Goal: Task Accomplishment & Management: Manage account settings

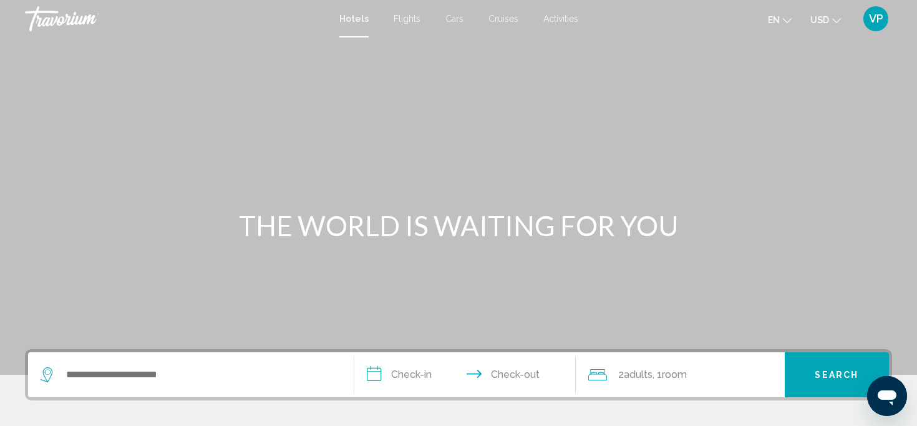
click at [881, 17] on span "VP" at bounding box center [876, 18] width 14 height 12
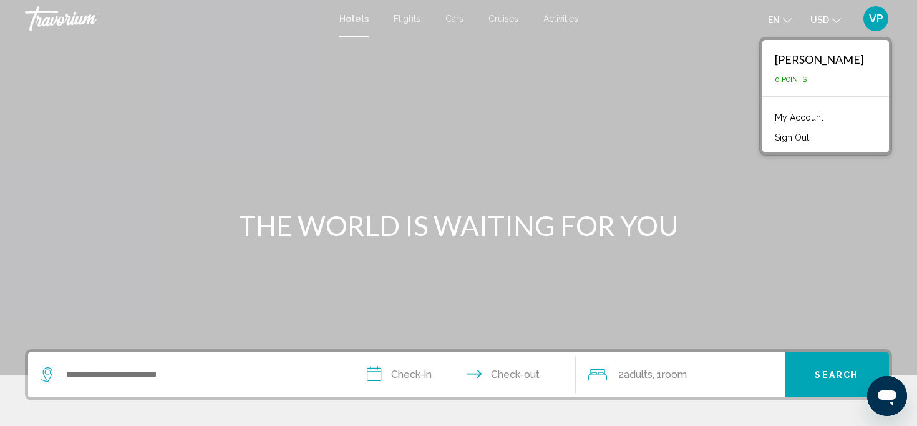
click at [796, 73] on div "Violetta Popovych 0 Points" at bounding box center [825, 68] width 127 height 56
click at [796, 81] on span "0 Points" at bounding box center [791, 79] width 32 height 8
click at [796, 119] on link "My Account" at bounding box center [799, 117] width 61 height 16
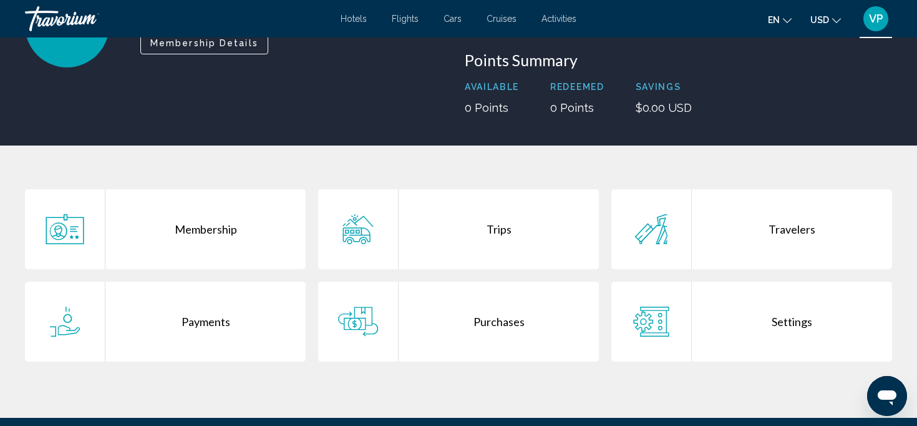
scroll to position [100, 0]
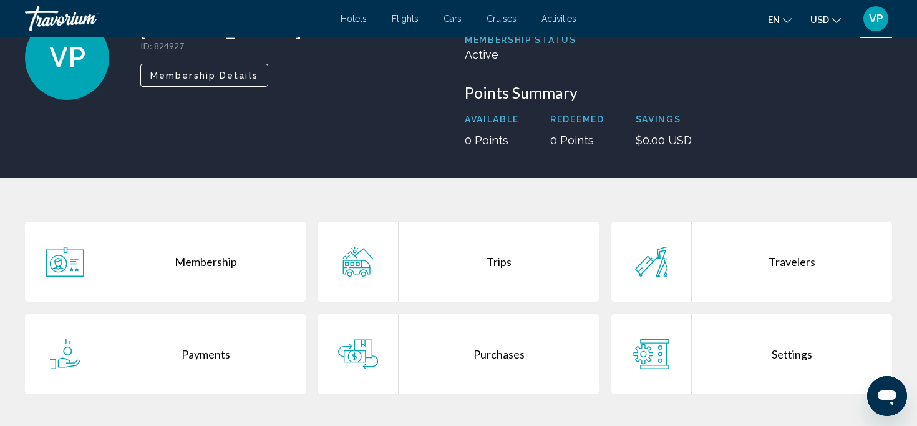
click at [218, 253] on div "Membership" at bounding box center [205, 261] width 200 height 80
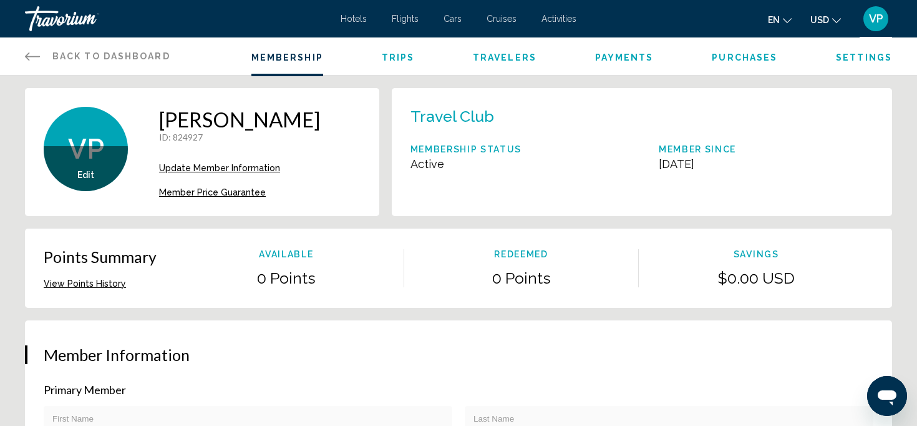
click at [501, 56] on span "Travelers" at bounding box center [505, 57] width 64 height 10
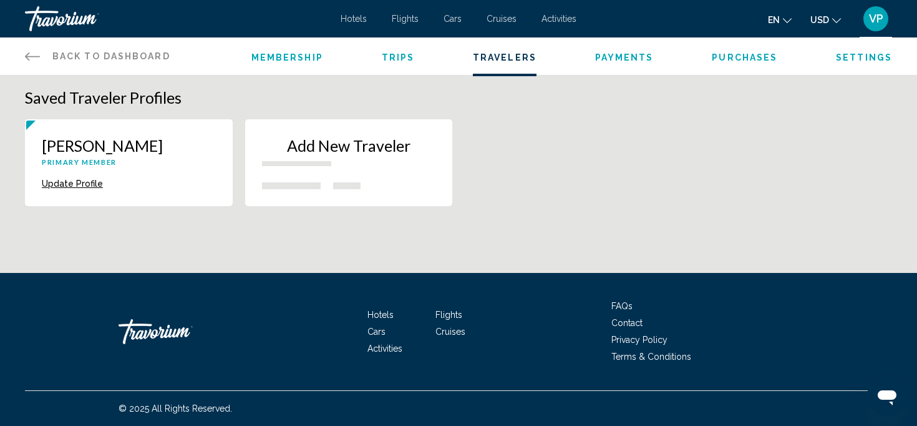
click at [299, 59] on span "Membership" at bounding box center [287, 57] width 72 height 10
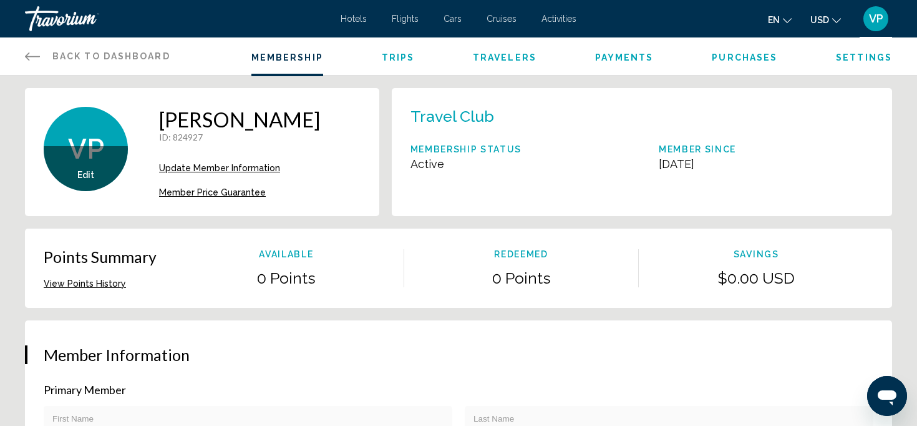
click at [230, 175] on div "Violetta Popovych ID : 824927 Secondary Member Update Member Information Member…" at bounding box center [239, 152] width 161 height 90
click at [874, 23] on span "VP" at bounding box center [876, 18] width 14 height 12
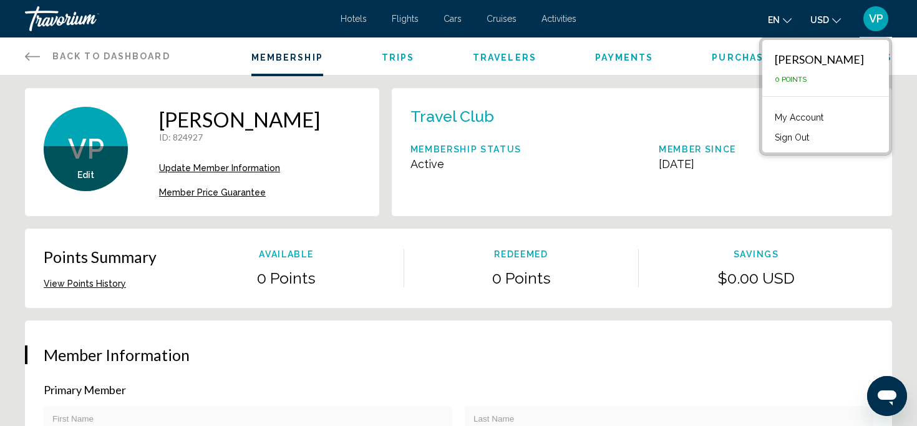
click at [843, 72] on div "Violetta Popovych 0 Points" at bounding box center [825, 68] width 127 height 56
click at [839, 61] on div "Violetta Popovych" at bounding box center [819, 59] width 89 height 14
click at [865, 30] on button "VP" at bounding box center [876, 19] width 32 height 26
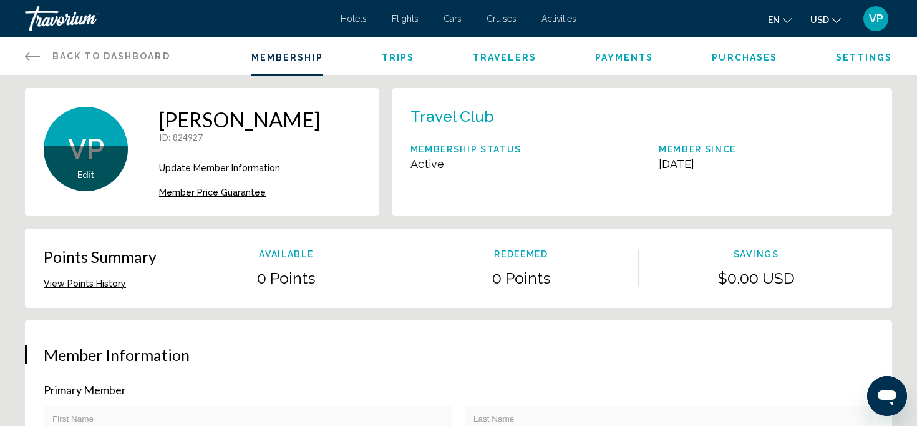
click at [29, 44] on link "Back to Dashboard Dashboard" at bounding box center [97, 55] width 145 height 37
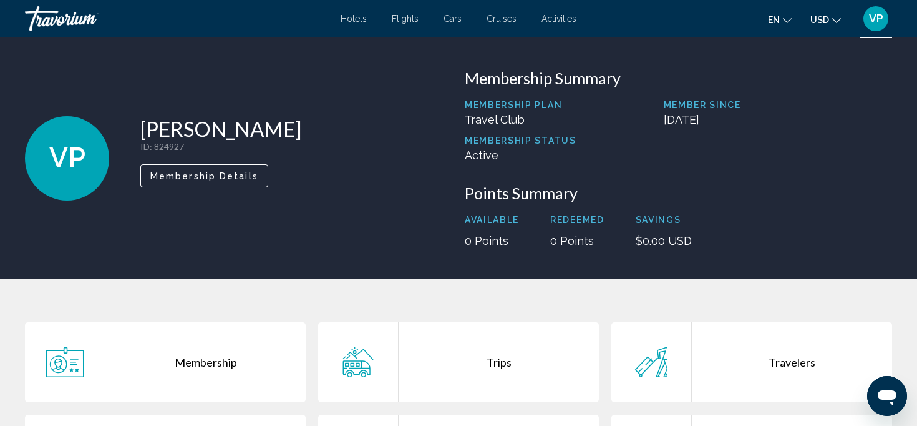
click at [503, 228] on div "Available 0 Points" at bounding box center [492, 231] width 54 height 32
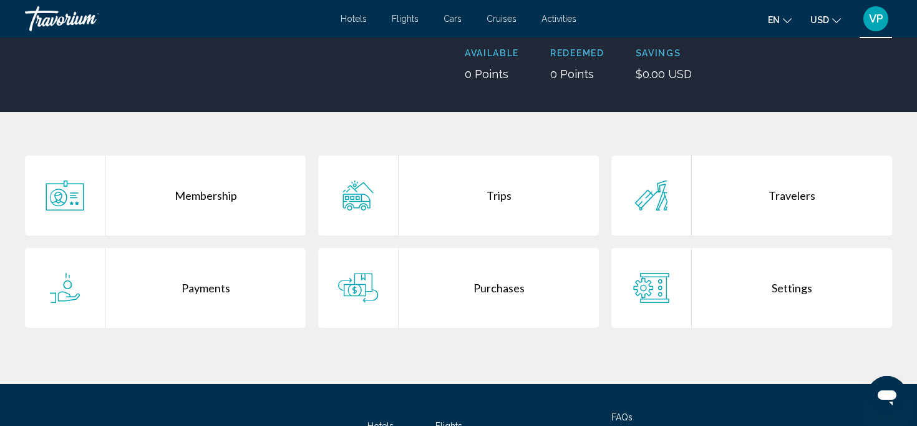
scroll to position [168, 0]
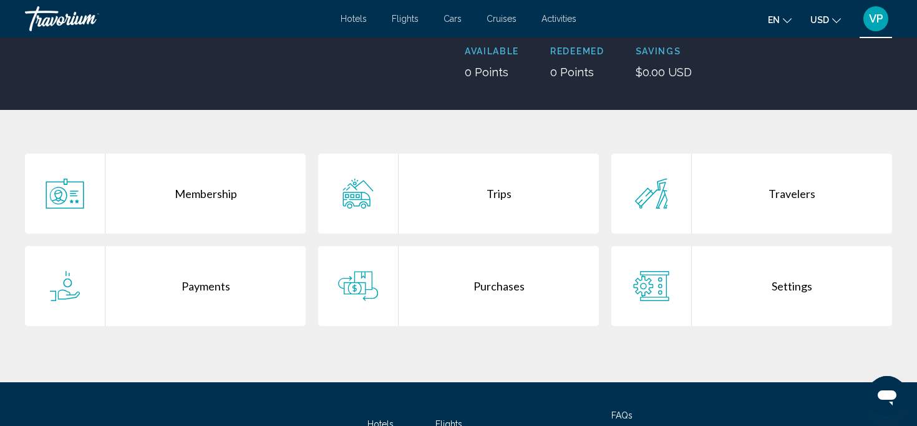
click at [529, 283] on div "Purchases" at bounding box center [499, 286] width 200 height 80
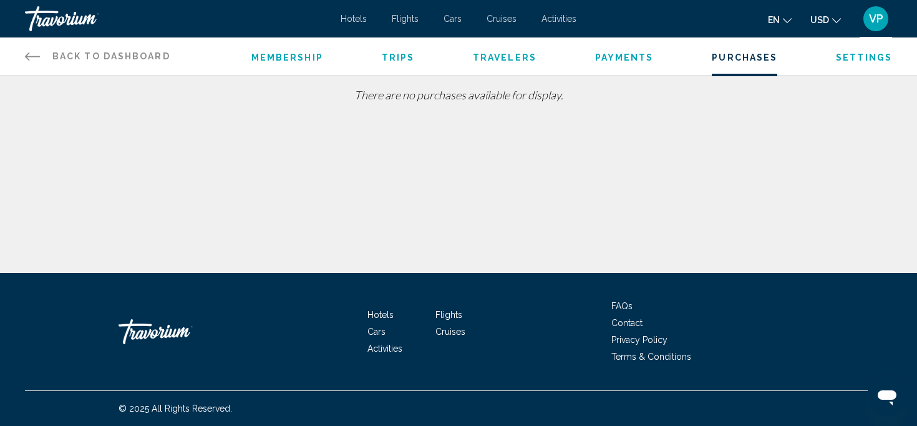
click at [824, 57] on ul "Membership Trips Travelers Payments Purchases Settings" at bounding box center [571, 56] width 641 height 12
click at [864, 60] on span "Settings" at bounding box center [864, 57] width 56 height 10
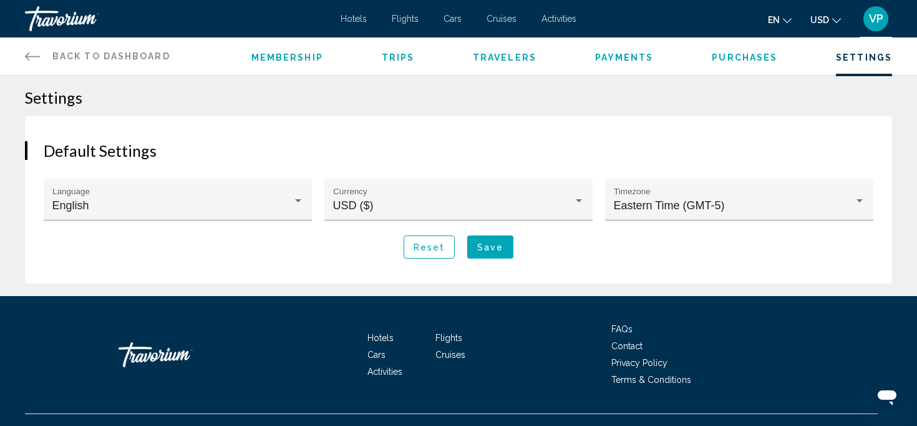
click at [874, 17] on span "VP" at bounding box center [876, 18] width 14 height 12
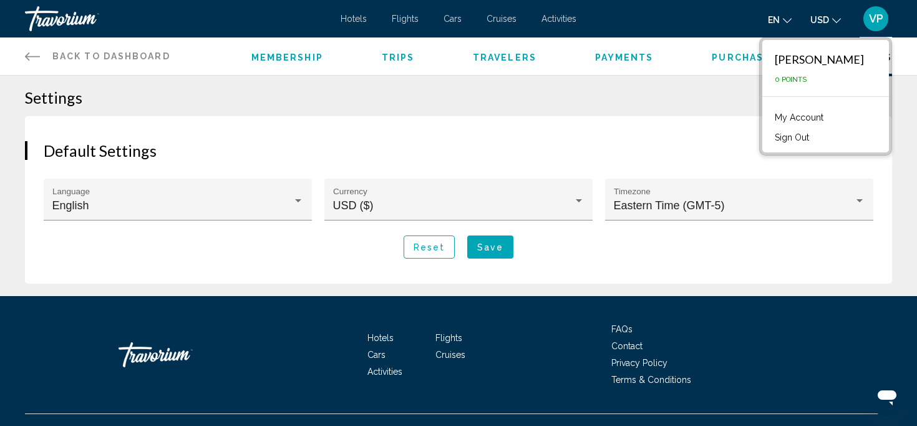
click at [837, 61] on div "Violetta Popovych" at bounding box center [819, 59] width 89 height 14
click at [765, 84] on div "Violetta Popovych 0 Points" at bounding box center [825, 68] width 127 height 56
click at [793, 117] on link "My Account" at bounding box center [799, 117] width 61 height 16
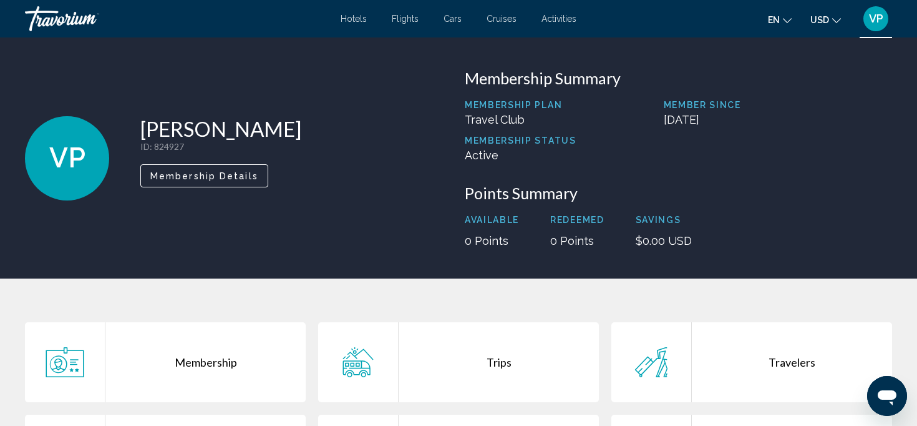
click at [410, 20] on span "Flights" at bounding box center [405, 19] width 27 height 10
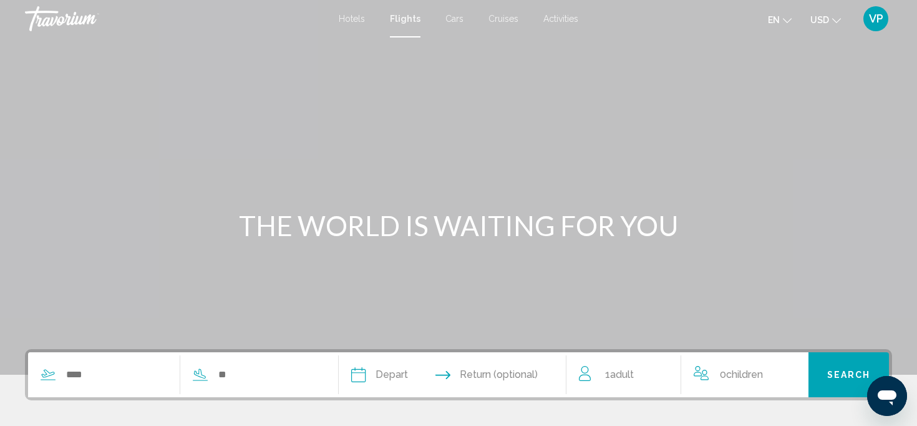
click at [360, 27] on div "Hotels Flights Cars Cruises Activities Hotels Flights Cars Cruises Activities e…" at bounding box center [458, 19] width 917 height 26
click at [873, 14] on span "VP" at bounding box center [876, 18] width 14 height 12
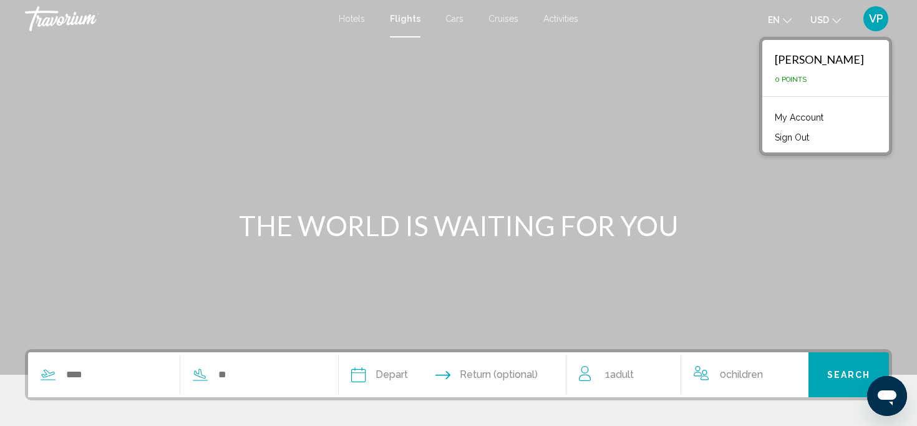
click at [834, 66] on div "Violetta Popovych" at bounding box center [819, 59] width 89 height 14
click at [796, 78] on span "0 Points" at bounding box center [791, 79] width 32 height 8
click at [829, 117] on li "My Account" at bounding box center [826, 116] width 114 height 20
click at [802, 114] on link "My Account" at bounding box center [799, 117] width 61 height 16
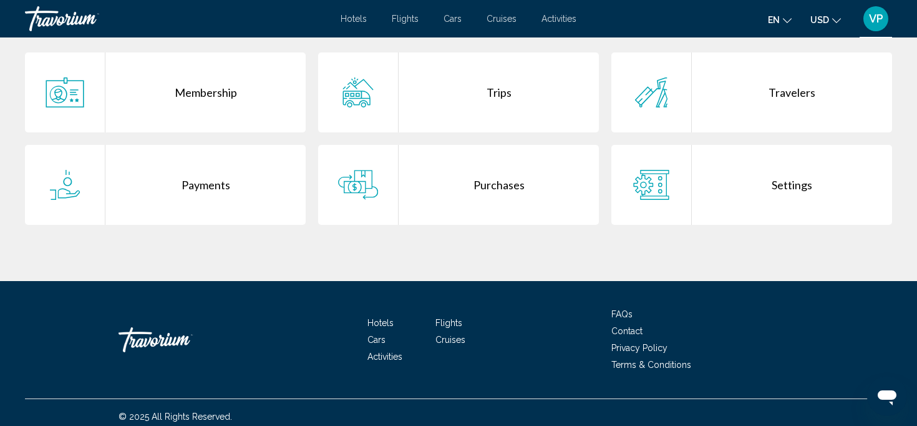
scroll to position [278, 0]
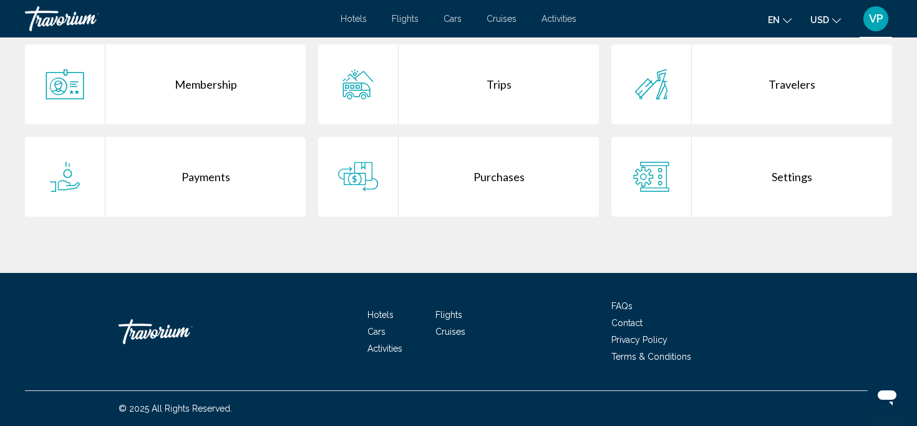
click at [425, 109] on div "Trips" at bounding box center [499, 84] width 200 height 80
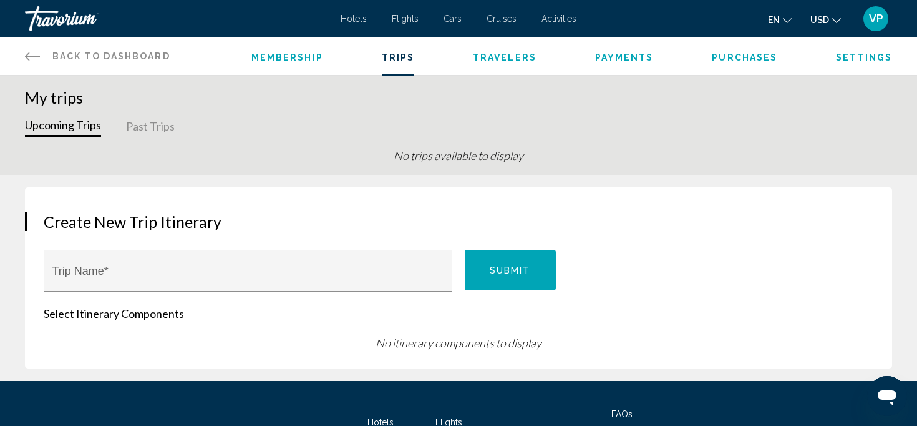
click at [29, 57] on icon "Main content" at bounding box center [32, 56] width 15 height 15
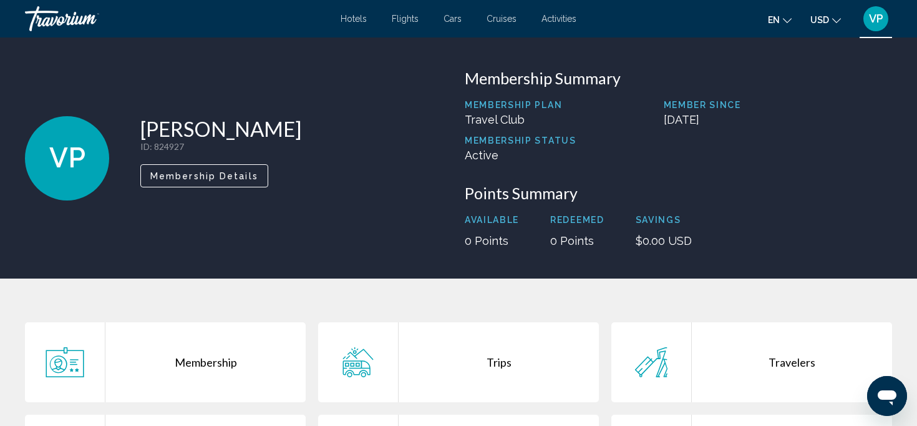
click at [205, 176] on span "Membership Details" at bounding box center [204, 176] width 108 height 10
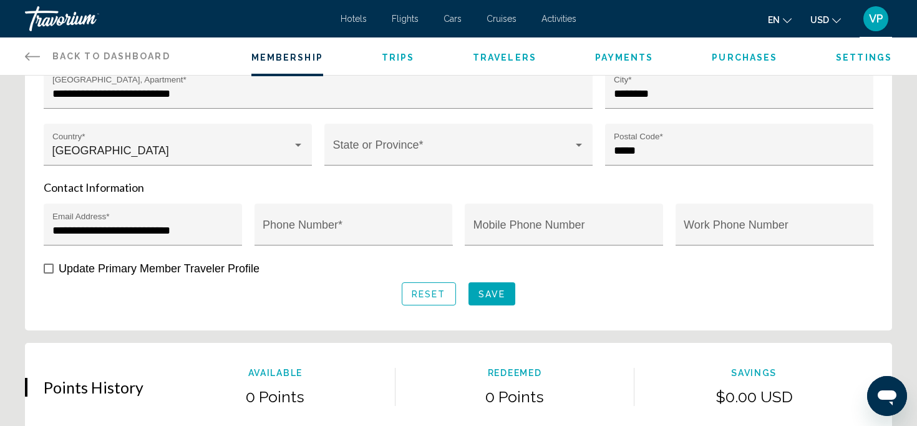
scroll to position [502, 0]
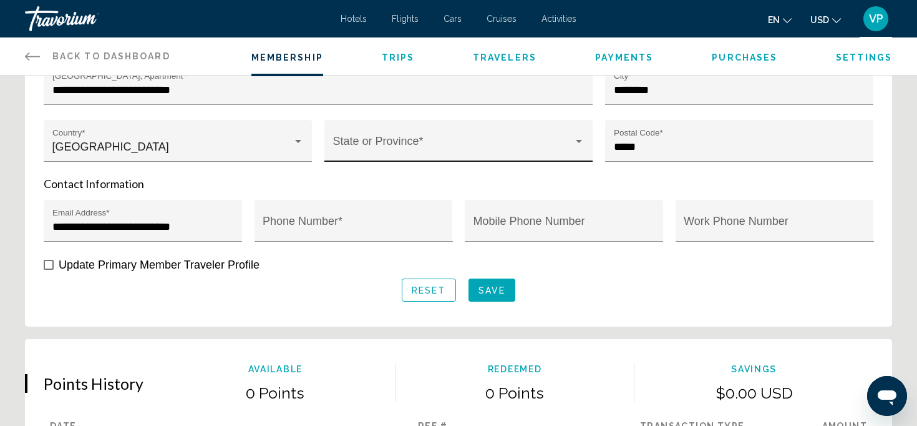
click at [562, 146] on span "Main content" at bounding box center [453, 146] width 240 height 12
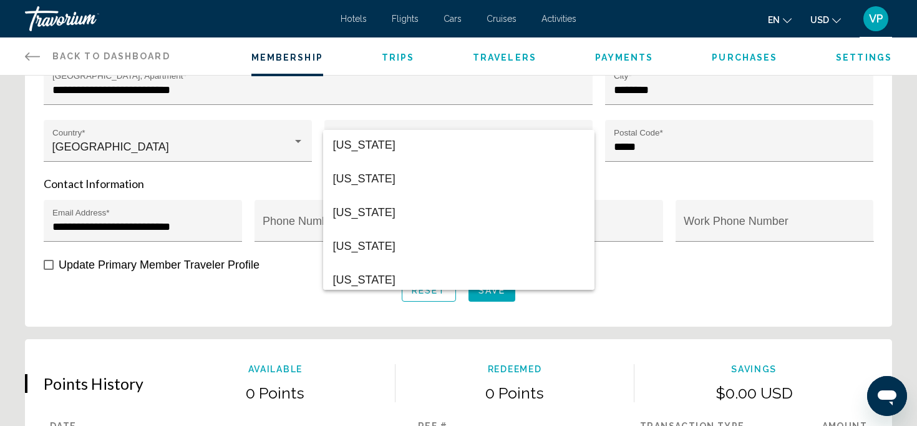
scroll to position [1626, 0]
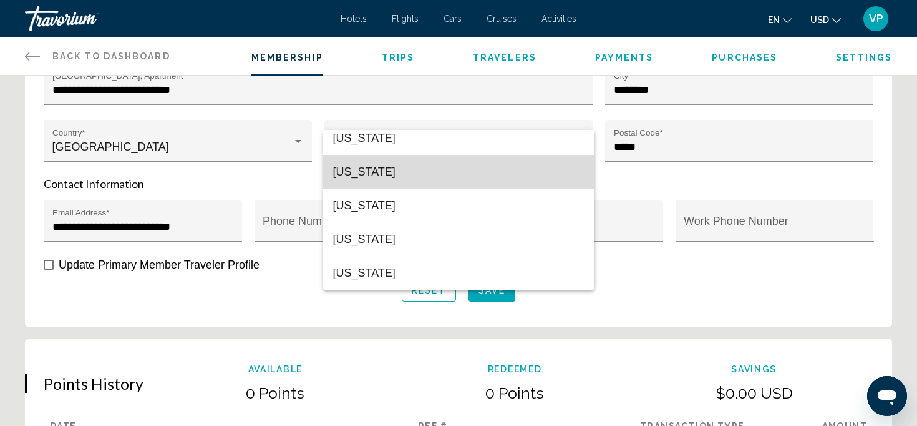
click at [431, 182] on span "Washington" at bounding box center [458, 172] width 251 height 34
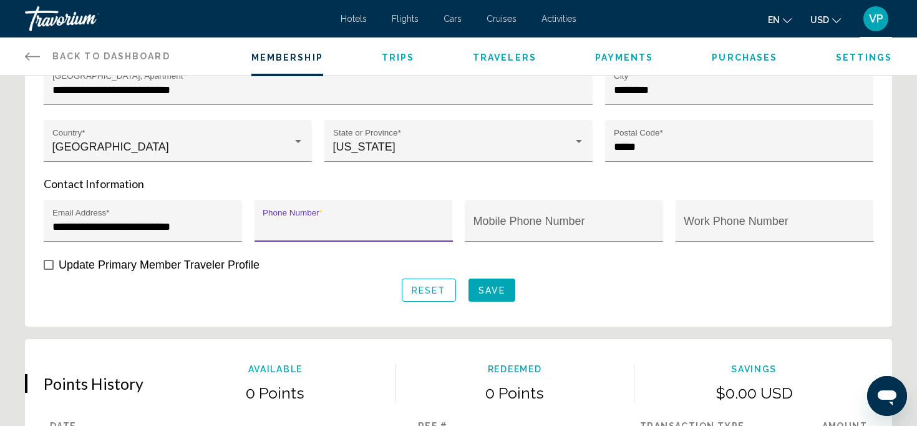
click at [385, 224] on input "Phone Number *" at bounding box center [354, 226] width 182 height 12
type input "**********"
click at [493, 293] on span "Save" at bounding box center [492, 290] width 27 height 10
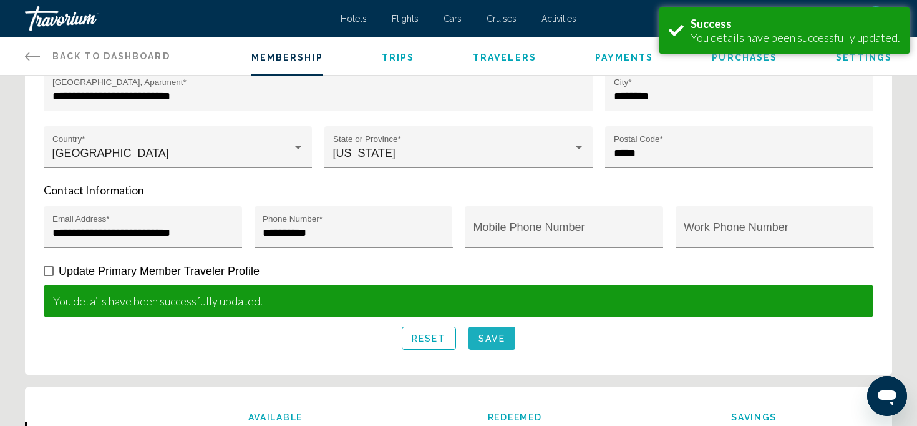
scroll to position [509, 0]
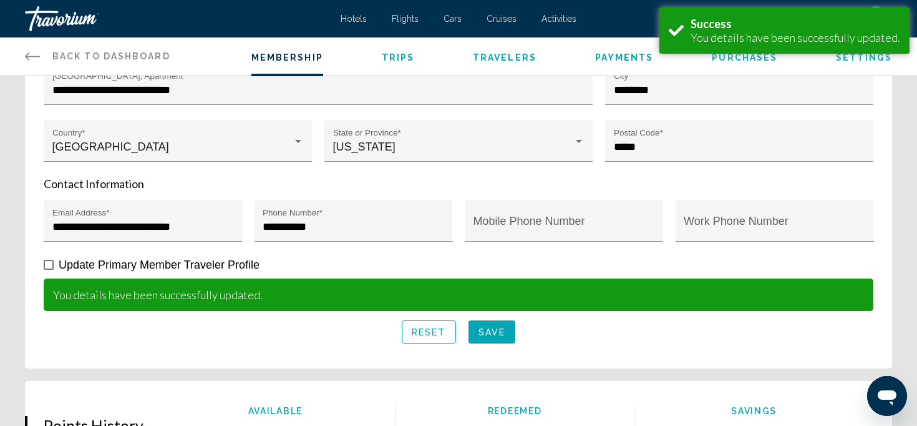
click at [499, 337] on span "Save" at bounding box center [492, 332] width 27 height 10
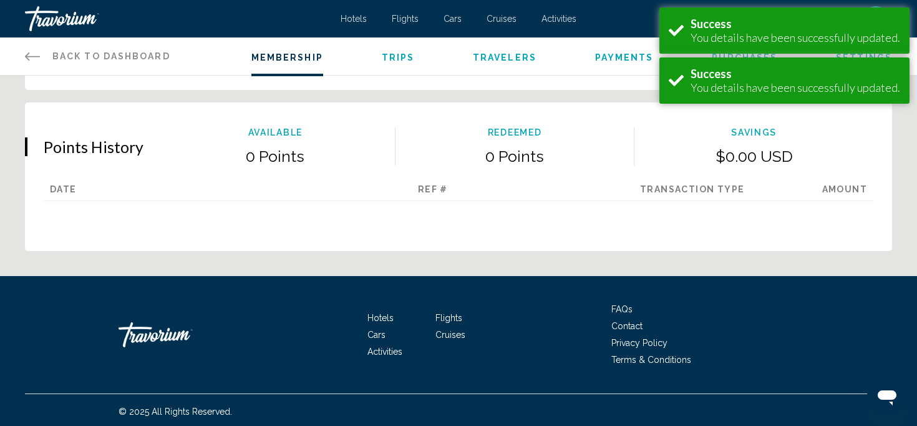
scroll to position [790, 0]
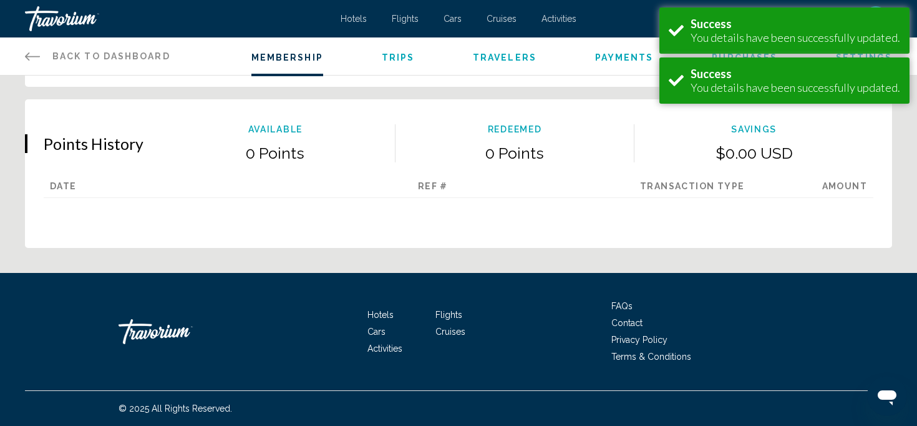
click at [651, 345] on ul "FAQs Contact Privacy Policy Terms & Conditions" at bounding box center [704, 331] width 187 height 67
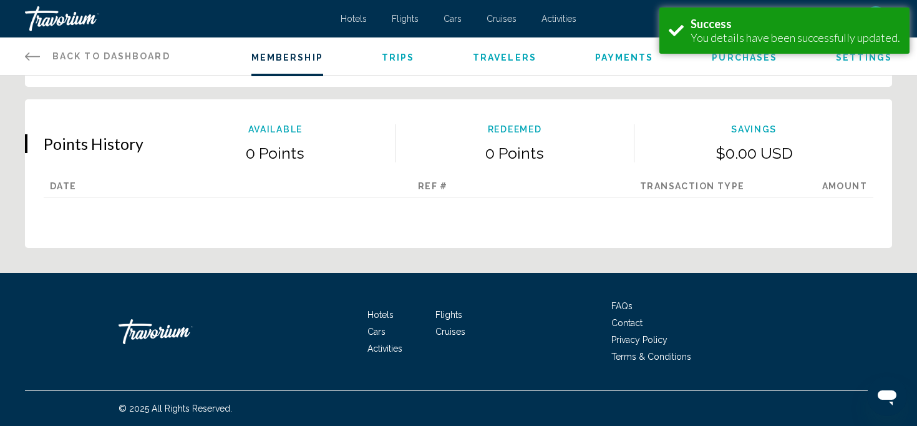
click at [658, 343] on span "Privacy Policy" at bounding box center [639, 339] width 56 height 10
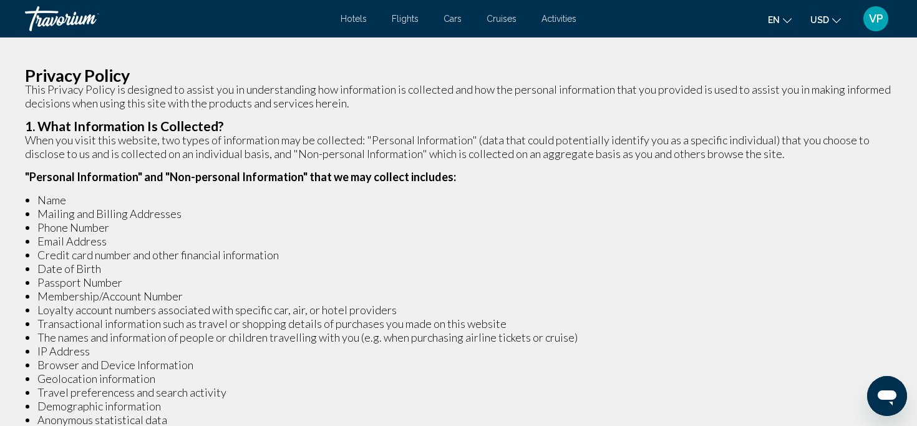
click at [871, 23] on span "VP" at bounding box center [876, 18] width 14 height 12
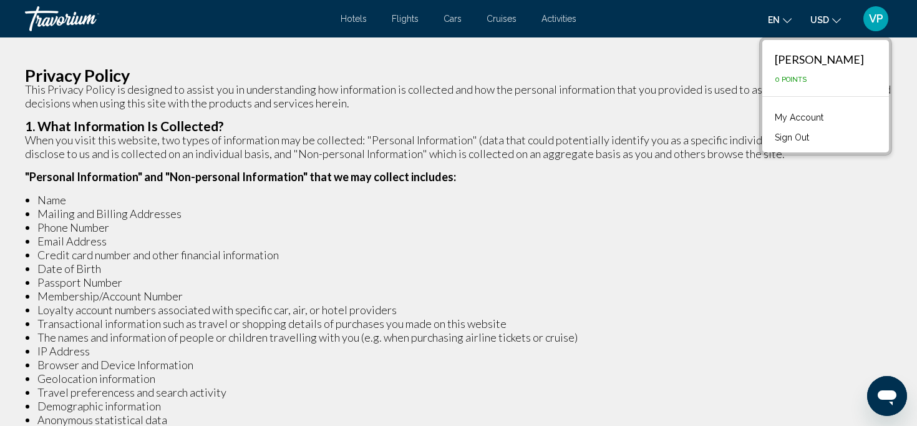
click at [807, 116] on link "My Account" at bounding box center [799, 117] width 61 height 16
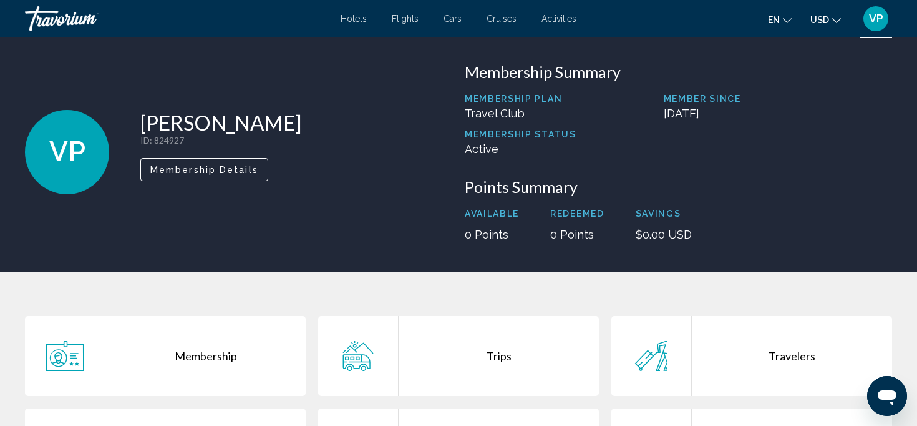
scroll to position [11, 0]
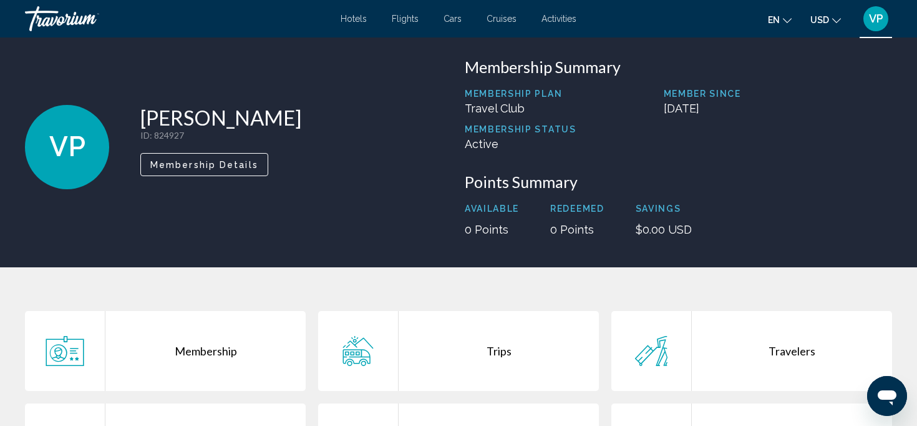
click at [580, 228] on p "0 Points" at bounding box center [577, 229] width 54 height 13
click at [571, 229] on p "0 Points" at bounding box center [577, 229] width 54 height 13
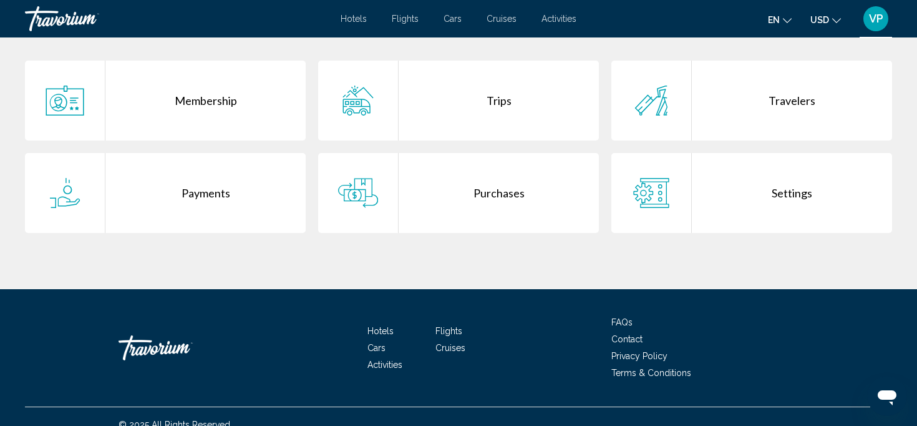
scroll to position [255, 0]
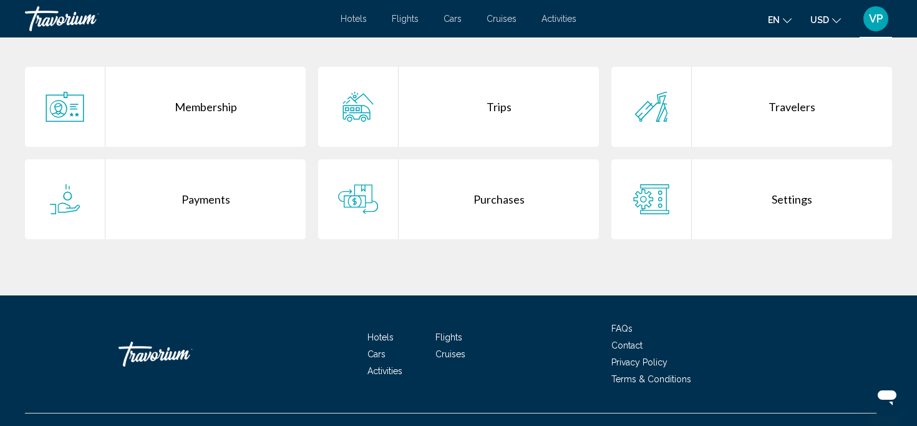
click at [135, 218] on div "Payments" at bounding box center [205, 199] width 200 height 80
